Goal: Information Seeking & Learning: Learn about a topic

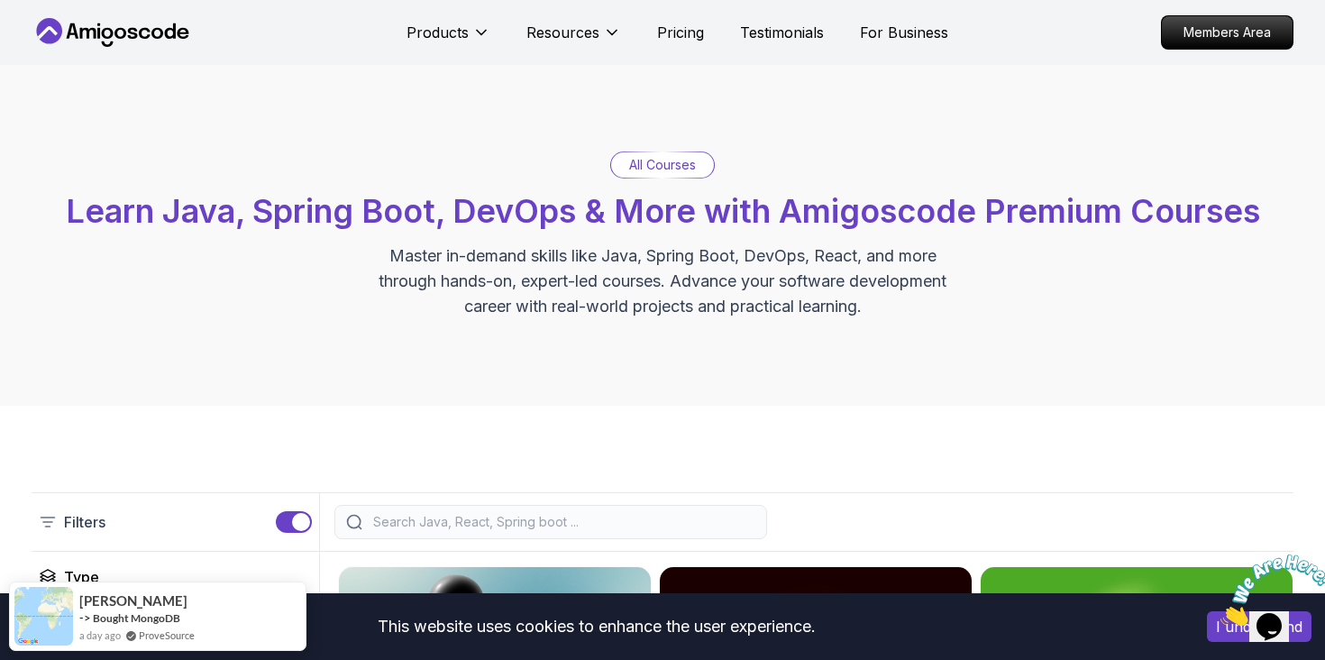
click at [15, 298] on div "All Courses Learn Java, Spring Boot, DevOps & More with Amigoscode Premium Cour…" at bounding box center [662, 235] width 1325 height 341
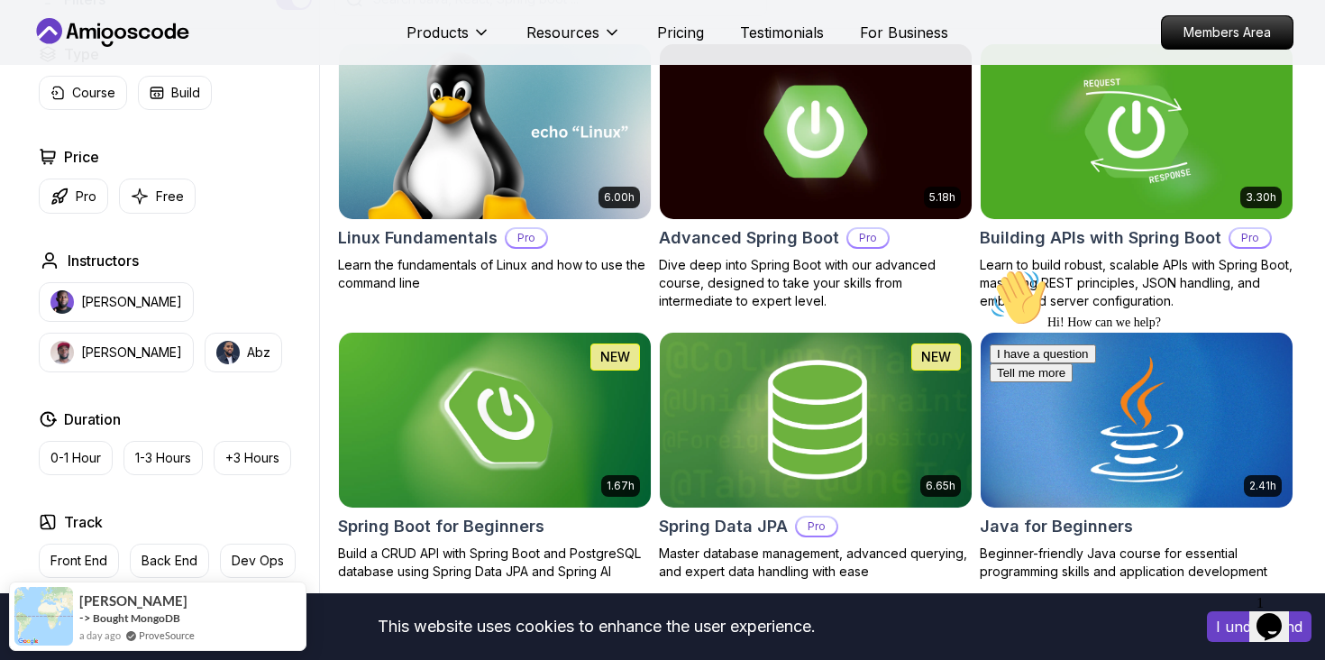
scroll to position [524, 0]
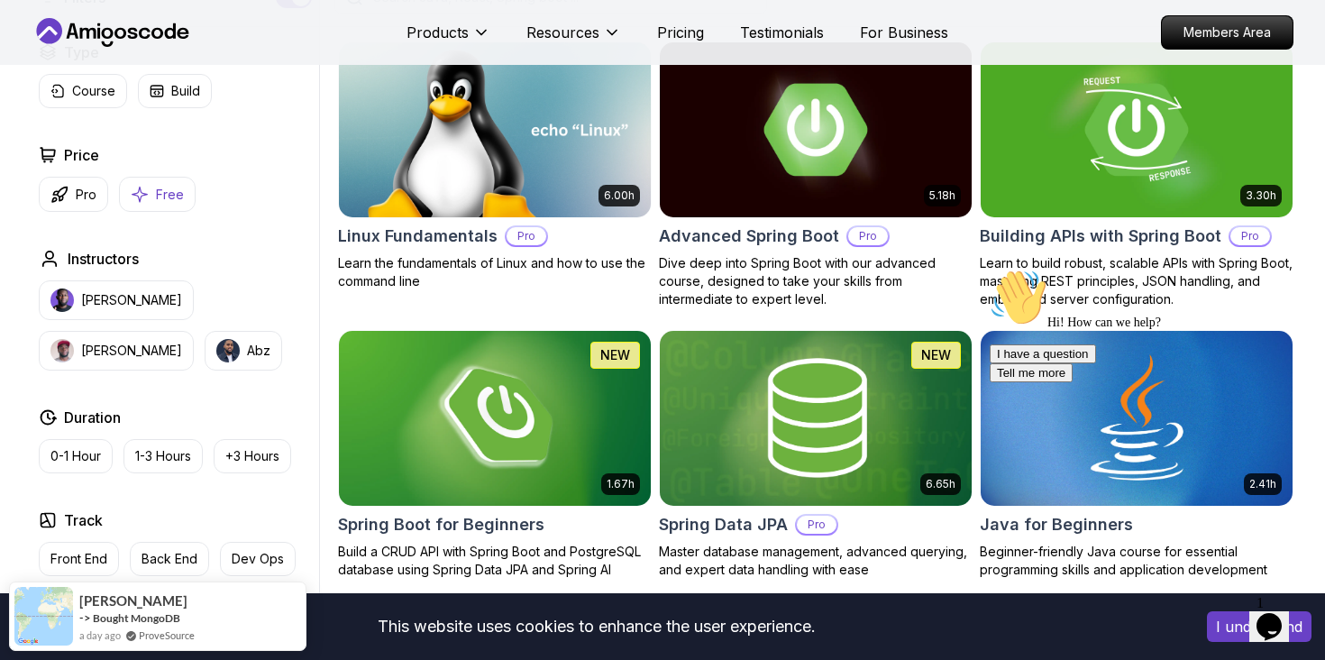
click at [148, 188] on icon "button" at bounding box center [140, 194] width 18 height 19
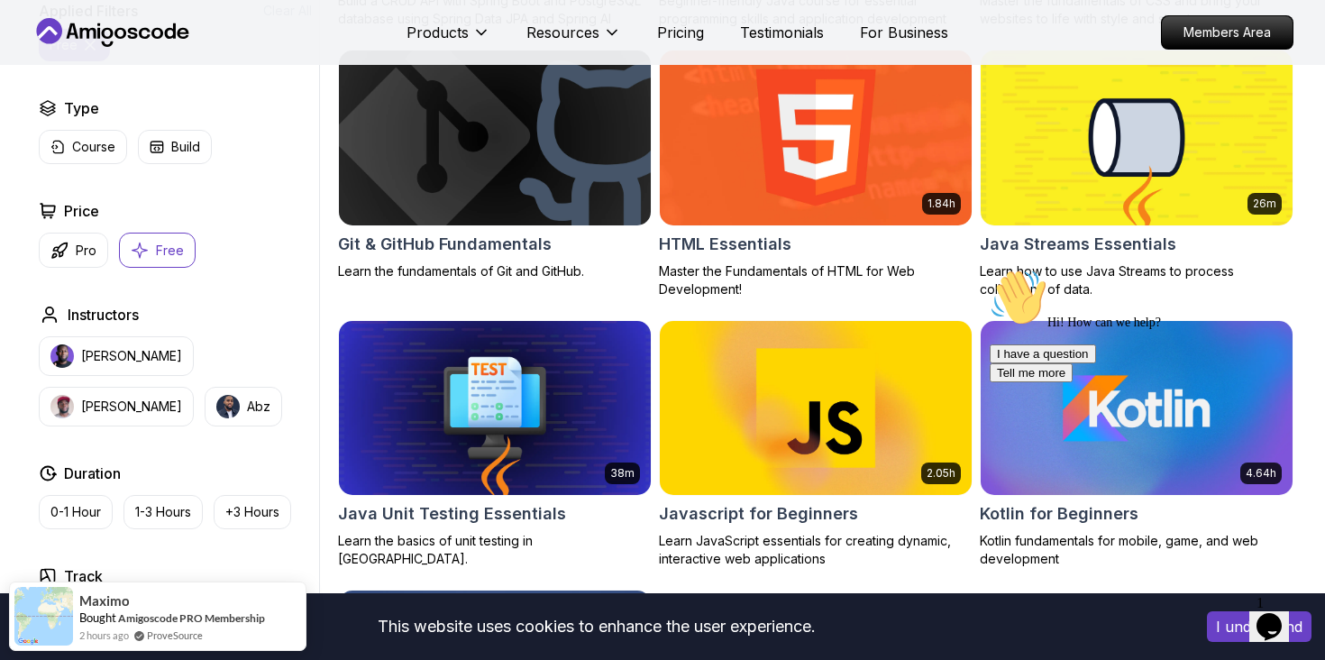
scroll to position [792, 0]
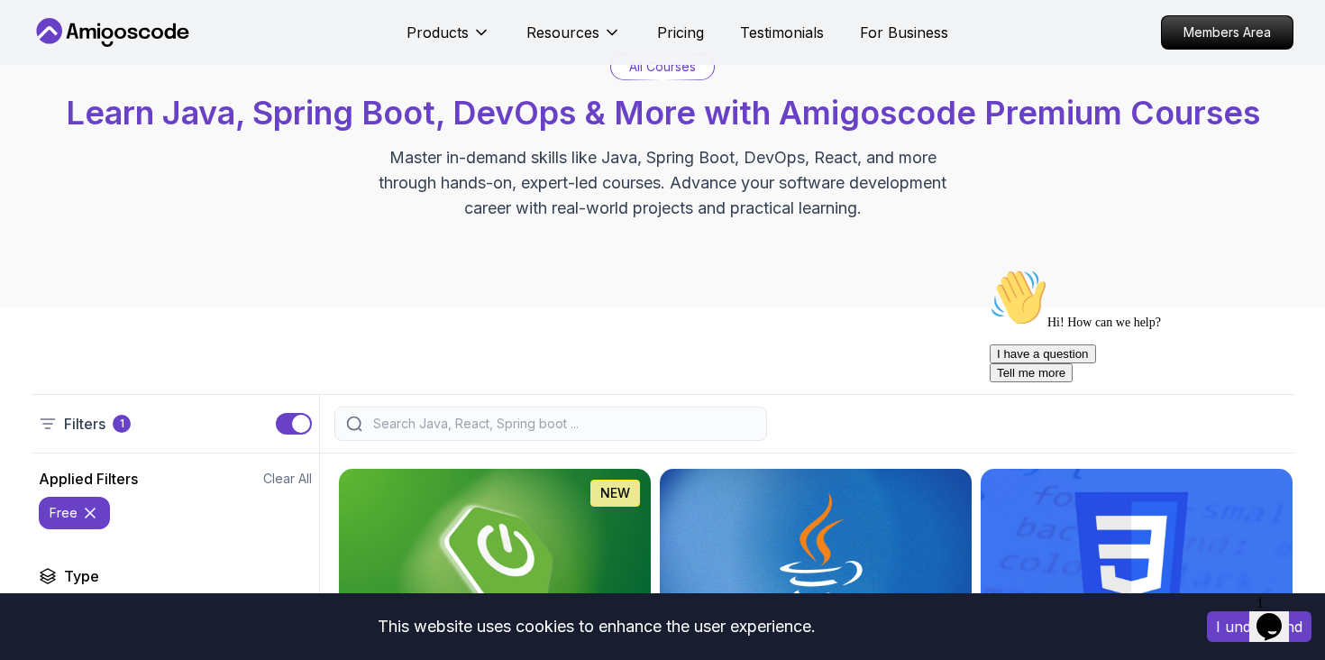
scroll to position [0, 0]
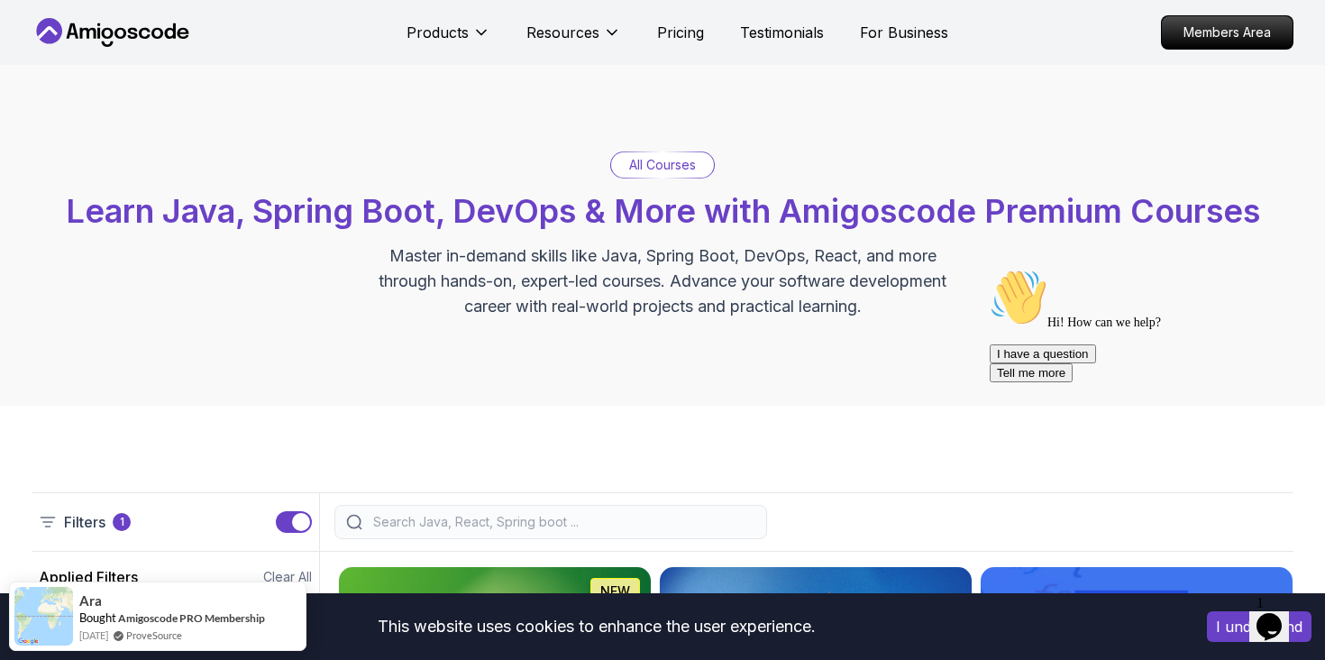
click at [570, 286] on p "Master in-demand skills like Java, Spring Boot, DevOps, React, and more through…" at bounding box center [663, 281] width 606 height 76
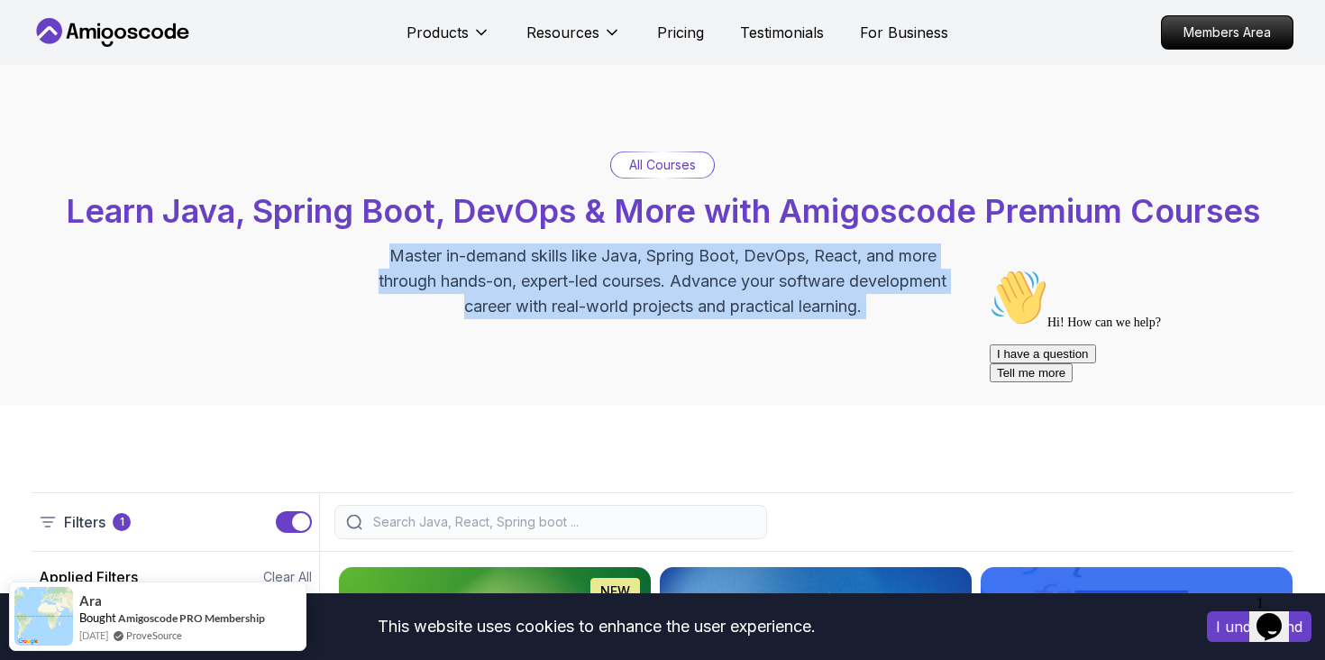
click at [570, 286] on p "Master in-demand skills like Java, Spring Boot, DevOps, React, and more through…" at bounding box center [663, 281] width 606 height 76
click at [565, 284] on p "Master in-demand skills like Java, Spring Boot, DevOps, React, and more through…" at bounding box center [663, 281] width 606 height 76
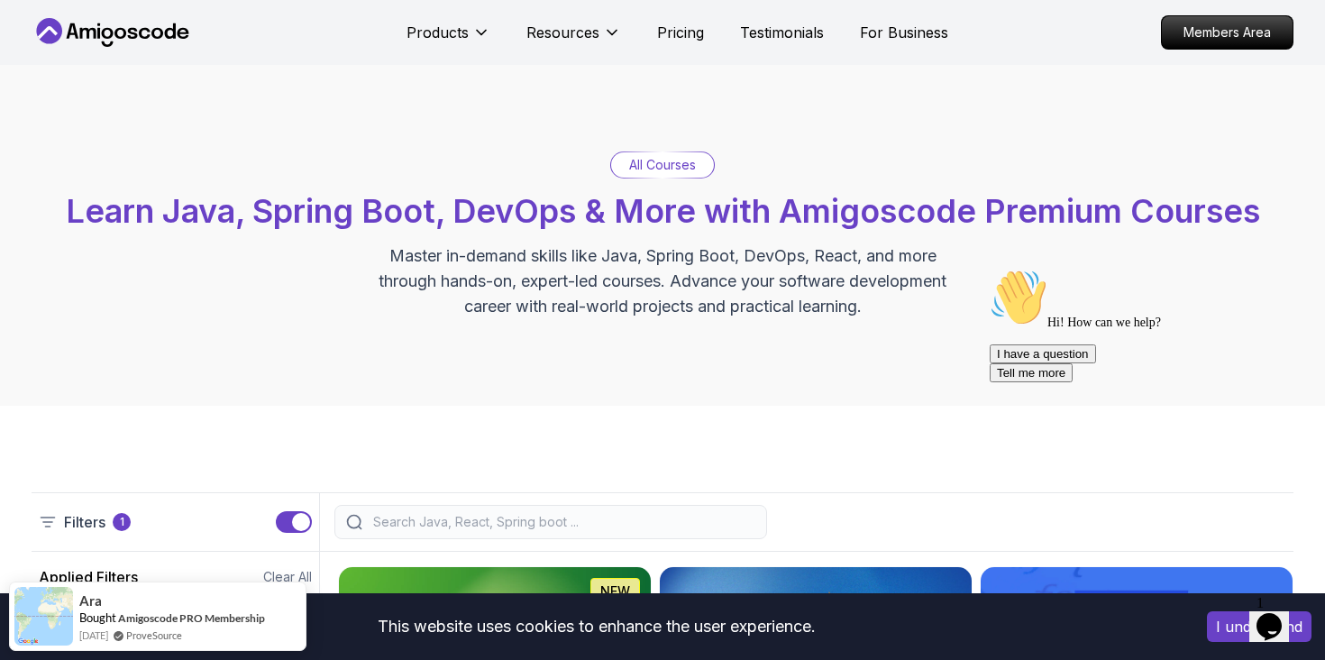
click at [285, 275] on div "All Courses Learn Java, Spring Boot, DevOps & More with Amigoscode Premium Cour…" at bounding box center [662, 235] width 1261 height 168
